Goal: Check status: Check status

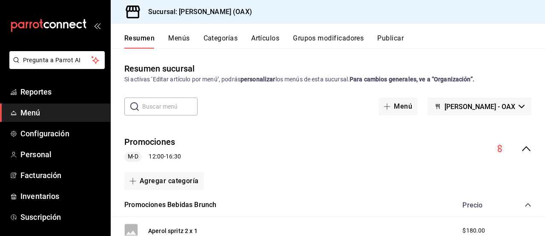
click at [37, 113] on span "Menú" at bounding box center [61, 113] width 83 height 12
click at [35, 93] on span "Reportes" at bounding box center [61, 92] width 83 height 12
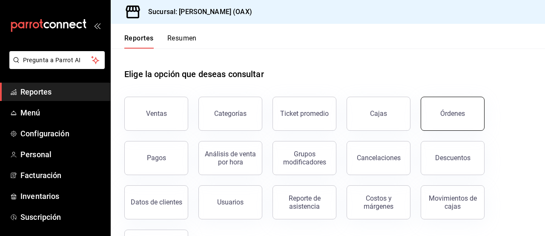
click at [475, 115] on button "Órdenes" at bounding box center [453, 114] width 64 height 34
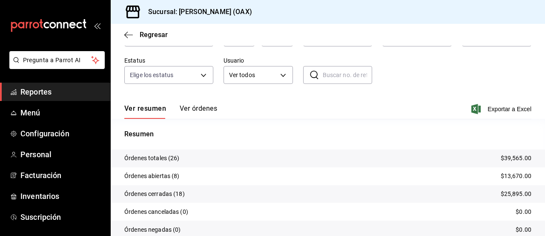
scroll to position [98, 0]
